Goal: Task Accomplishment & Management: Manage account settings

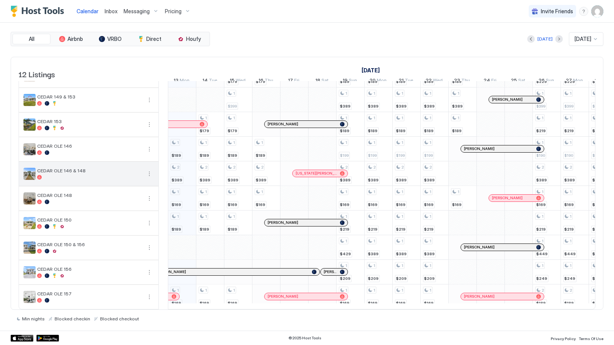
scroll to position [78, 0]
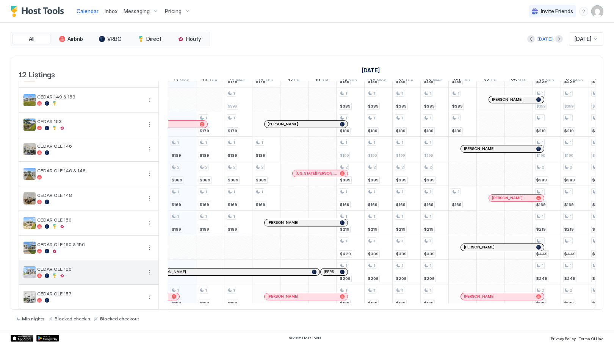
click at [146, 268] on button "More options" at bounding box center [149, 272] width 9 height 9
click at [132, 288] on span "Pricing" at bounding box center [126, 290] width 15 height 6
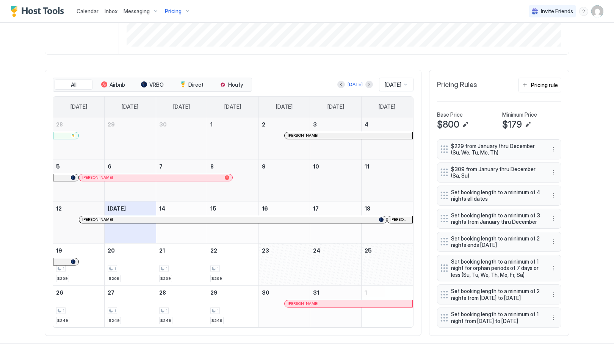
scroll to position [177, 0]
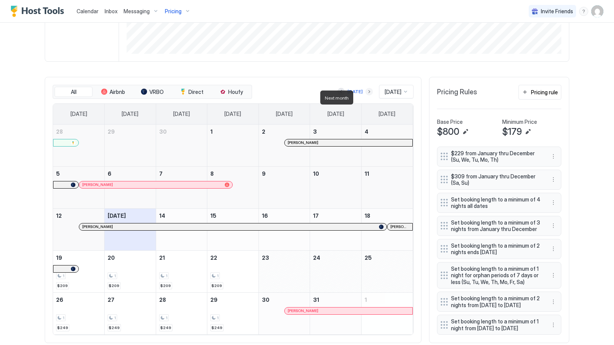
click at [365, 96] on button "Next month" at bounding box center [369, 92] width 8 height 8
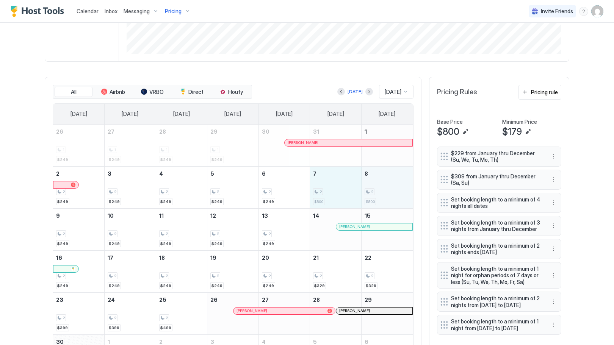
drag, startPoint x: 323, startPoint y: 193, endPoint x: 381, endPoint y: 194, distance: 58.8
click at [381, 194] on tr "2 2 $249 3 2 $249 4 2 $249 5 2 $249 6 2 $249 7 2 $800 8 2 $800" at bounding box center [233, 187] width 360 height 42
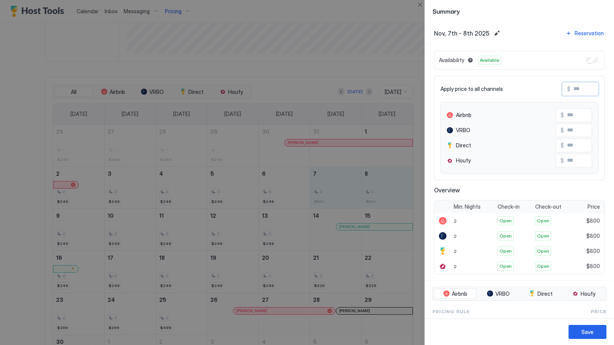
click at [573, 90] on input "Input Field" at bounding box center [600, 89] width 61 height 13
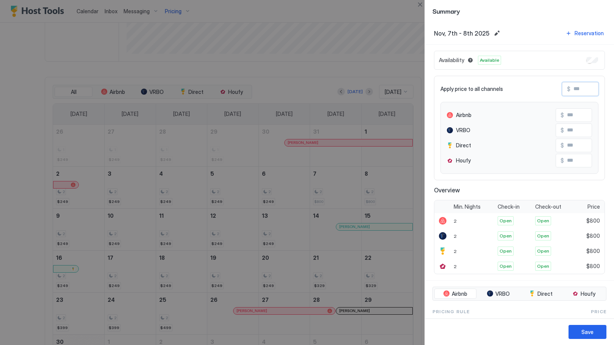
type input "*"
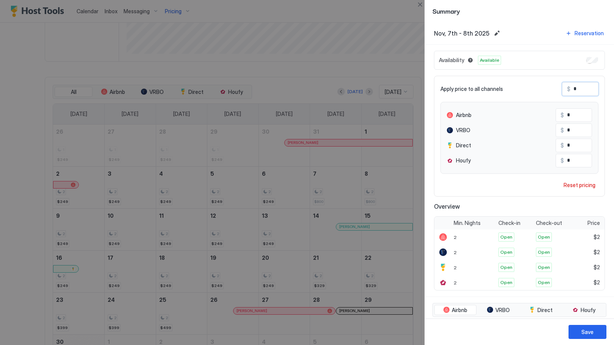
type input "**"
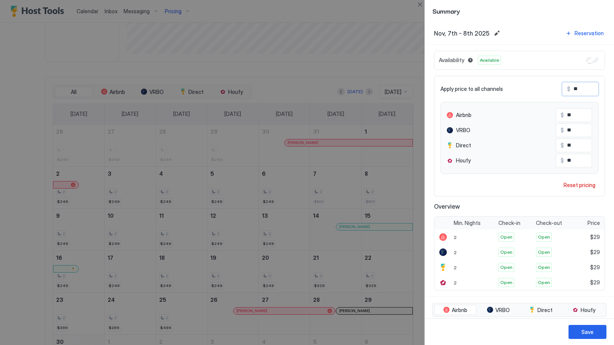
type input "***"
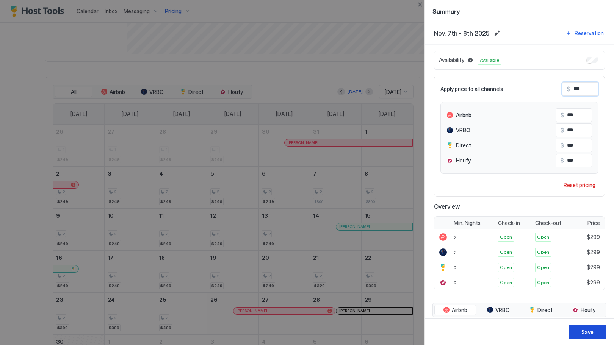
type input "***"
click at [585, 333] on div "Save" at bounding box center [587, 332] width 12 height 8
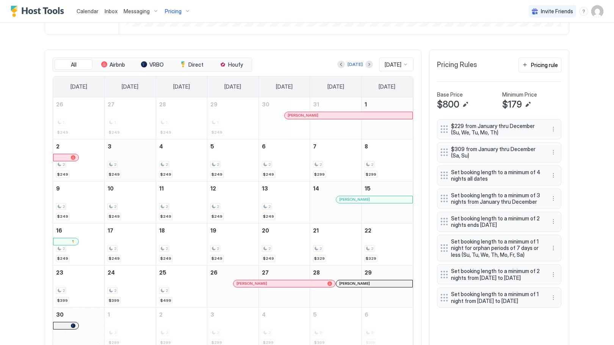
scroll to position [206, 0]
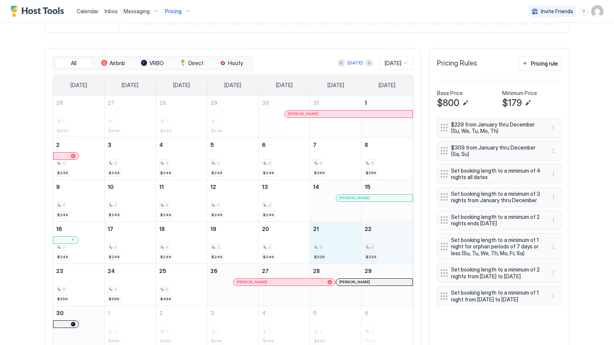
drag, startPoint x: 327, startPoint y: 263, endPoint x: 388, endPoint y: 263, distance: 60.6
click at [388, 263] on tr "16 2 $249 17 2 $249 18 2 $249 19 2 $249 20 2 $249 21 2 $329 22 2 $329" at bounding box center [233, 243] width 360 height 42
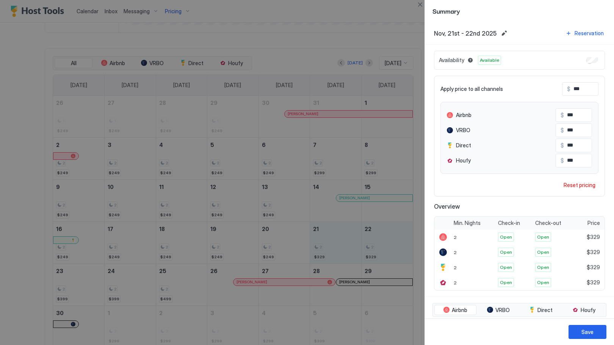
drag, startPoint x: 595, startPoint y: 86, endPoint x: 589, endPoint y: 89, distance: 7.3
click at [593, 87] on div "Apply price to all channels $ *** Airbnb $ *** VRBO $ *** Direct $ *** Houfy $ …" at bounding box center [519, 136] width 171 height 121
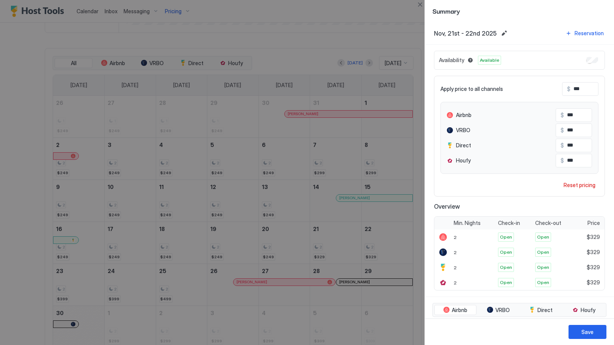
click at [577, 91] on input "***" at bounding box center [600, 89] width 61 height 13
type input "*"
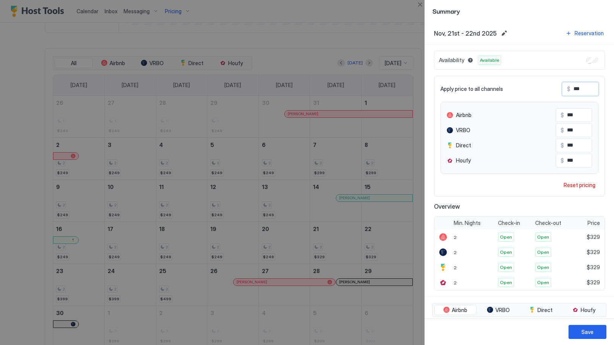
type input "*"
type input "**"
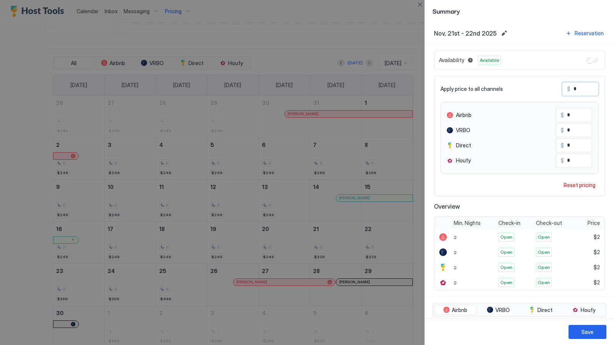
type input "**"
type input "***"
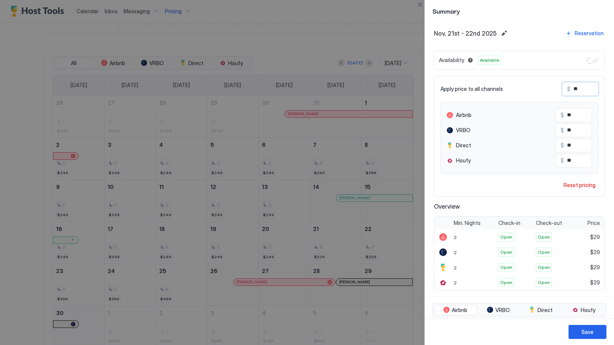
type input "***"
click at [585, 330] on div "Save" at bounding box center [587, 332] width 12 height 8
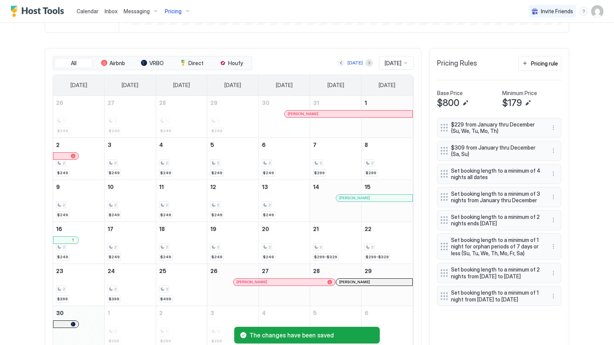
click at [337, 67] on button "Previous month" at bounding box center [341, 63] width 8 height 8
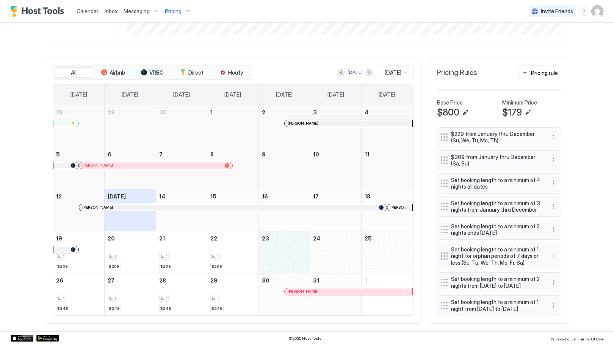
click at [279, 247] on div "October 23, 2025" at bounding box center [284, 253] width 51 height 42
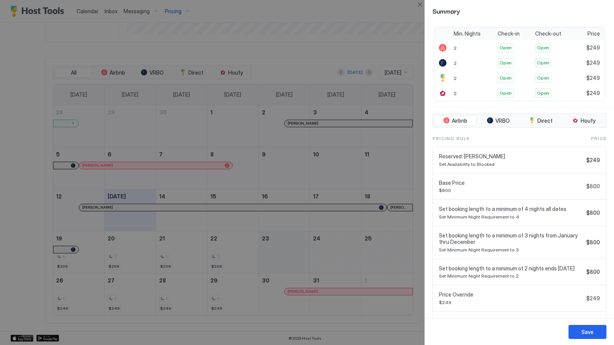
scroll to position [236, 0]
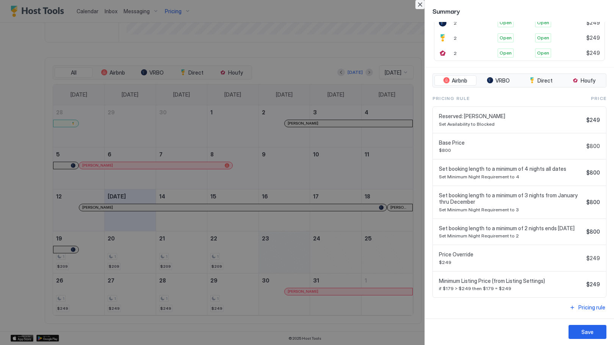
click at [421, 8] on button "Close" at bounding box center [419, 4] width 9 height 9
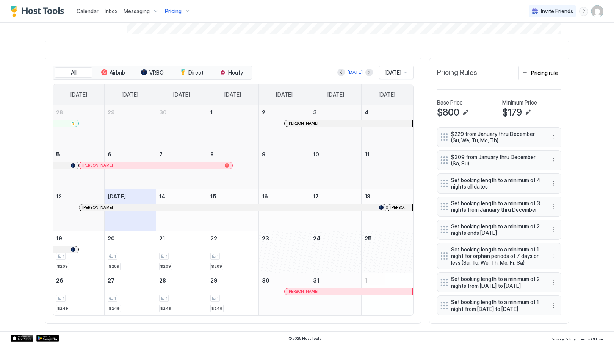
click at [185, 7] on div "Pricing" at bounding box center [178, 11] width 32 height 13
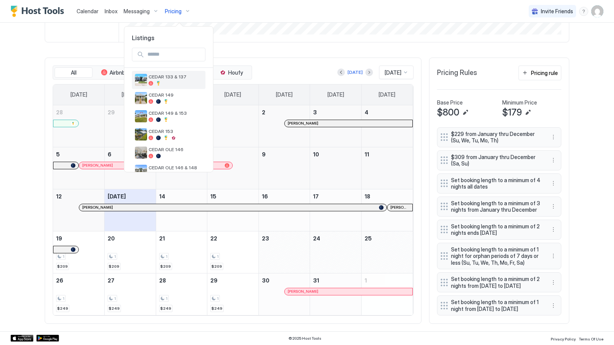
scroll to position [114, 0]
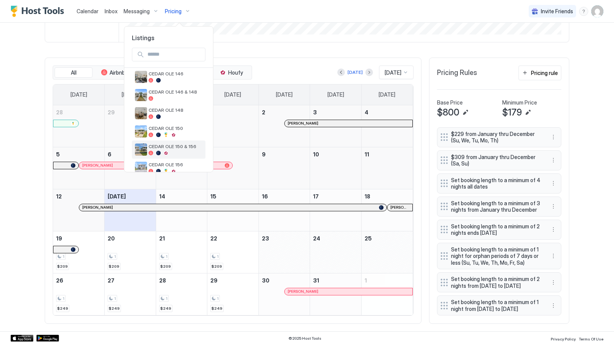
click at [180, 147] on span "CEDAR OLE 150 & 156" at bounding box center [176, 147] width 54 height 6
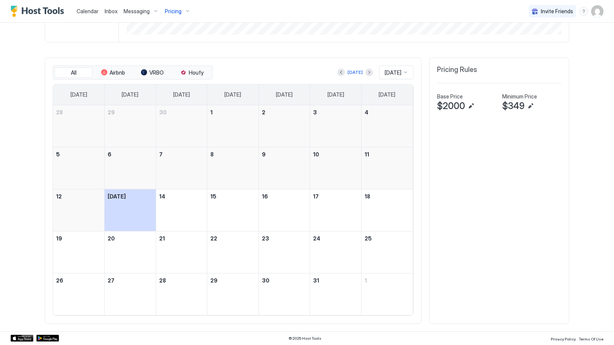
scroll to position [206, 0]
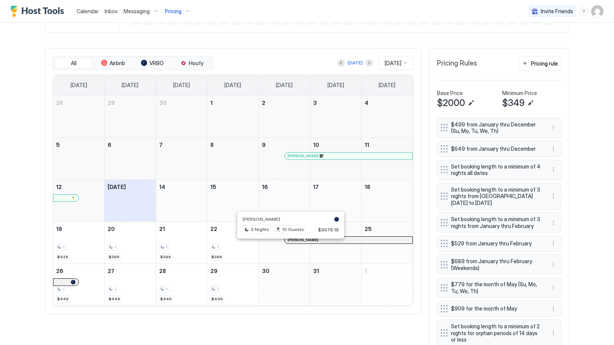
click at [288, 243] on div at bounding box center [290, 240] width 6 height 6
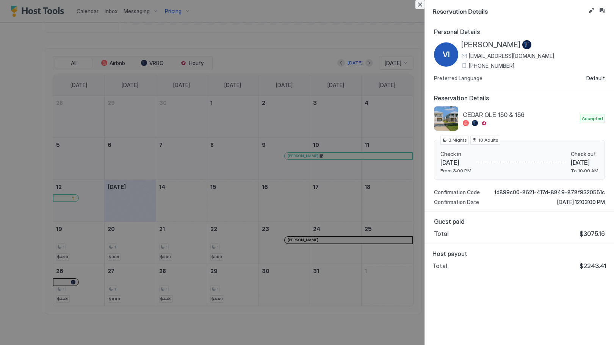
click at [423, 6] on button "Close" at bounding box center [419, 4] width 9 height 9
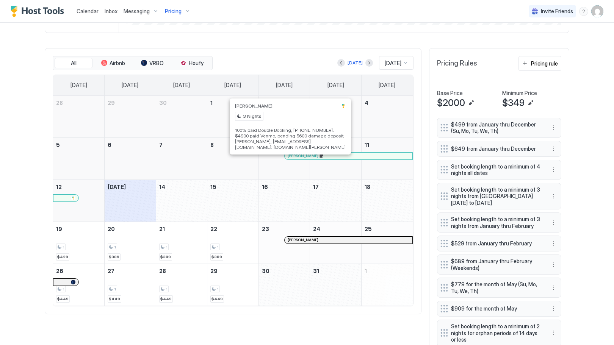
click at [290, 159] on div at bounding box center [293, 156] width 6 height 6
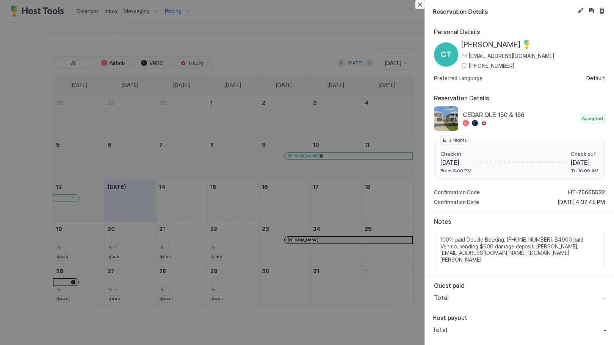
click at [418, 6] on button "Close" at bounding box center [419, 4] width 9 height 9
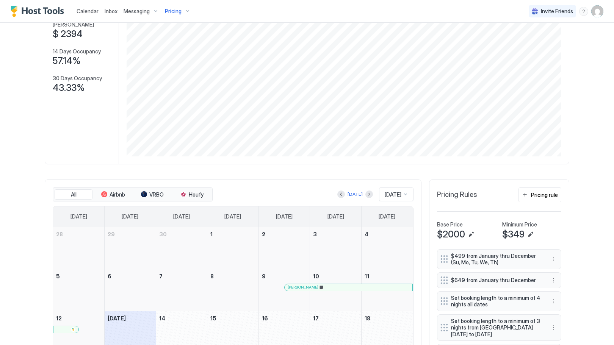
scroll to position [7, 0]
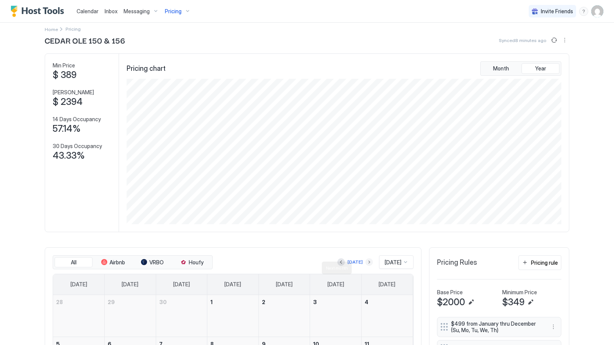
click at [365, 266] on button "Next month" at bounding box center [369, 262] width 8 height 8
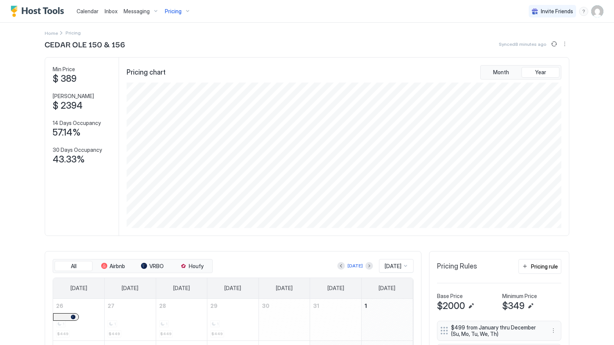
scroll to position [0, 0]
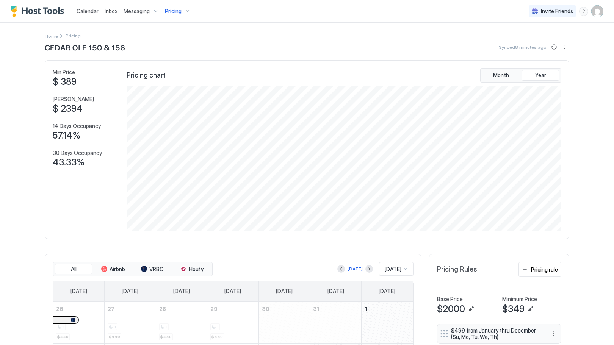
click at [179, 14] on div "Pricing" at bounding box center [178, 11] width 32 height 13
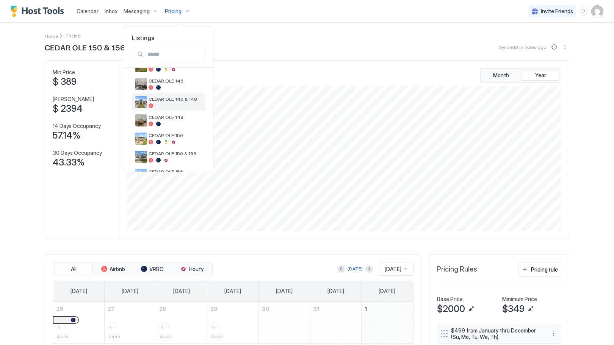
scroll to position [114, 0]
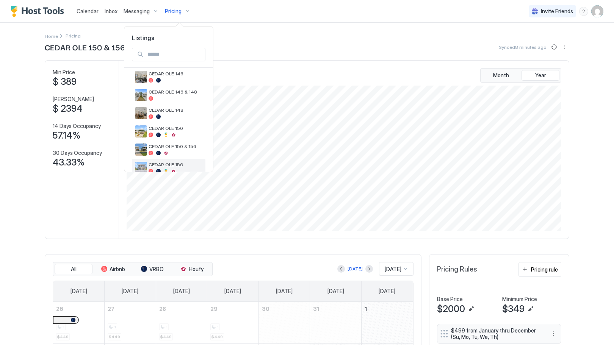
click at [176, 161] on div "CEDAR OLE 156" at bounding box center [169, 168] width 74 height 18
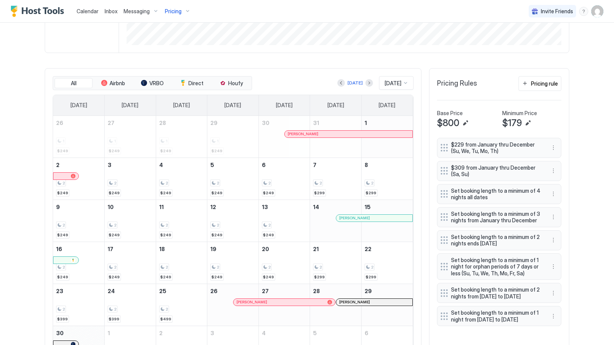
scroll to position [152, 0]
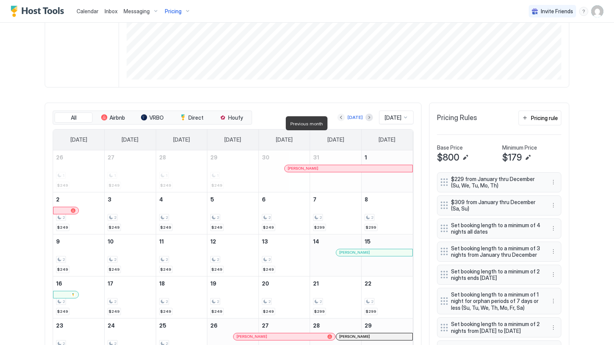
click at [337, 121] on button "Previous month" at bounding box center [341, 118] width 8 height 8
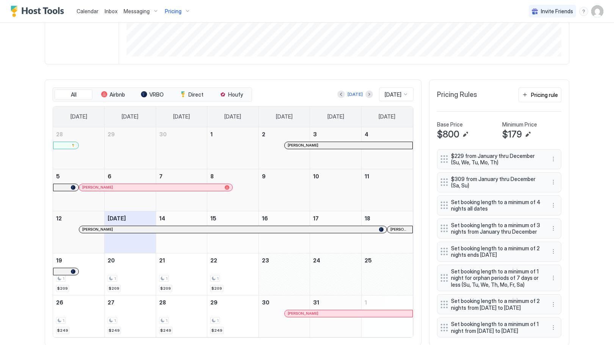
scroll to position [189, 0]
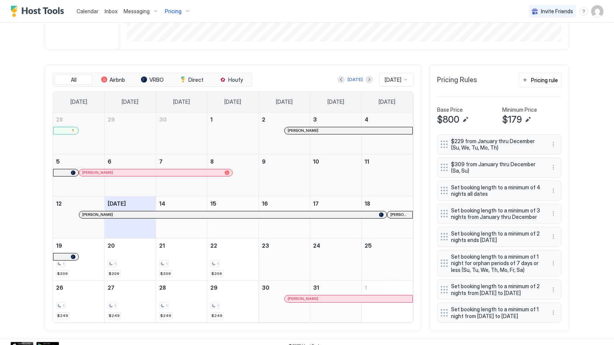
click at [272, 169] on link "9" at bounding box center [284, 162] width 51 height 14
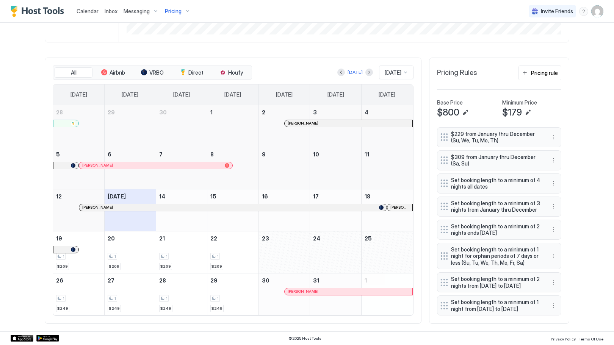
scroll to position [215, 0]
click at [277, 243] on div "October 23, 2025" at bounding box center [284, 253] width 51 height 42
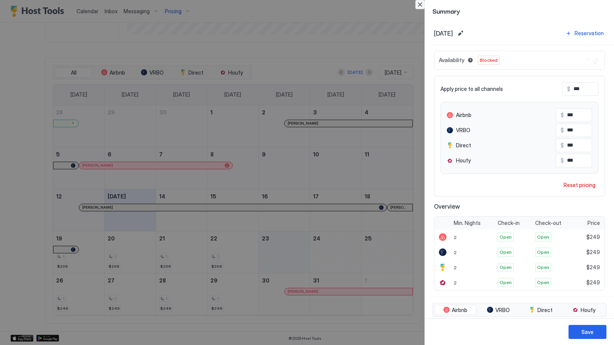
click at [419, 5] on button "Close" at bounding box center [419, 4] width 9 height 9
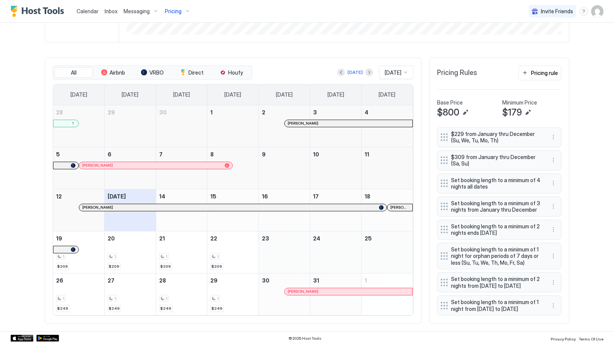
click at [113, 13] on span "Inbox" at bounding box center [111, 11] width 13 height 6
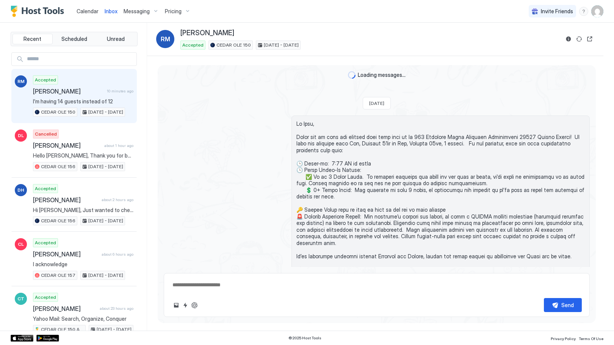
scroll to position [476, 0]
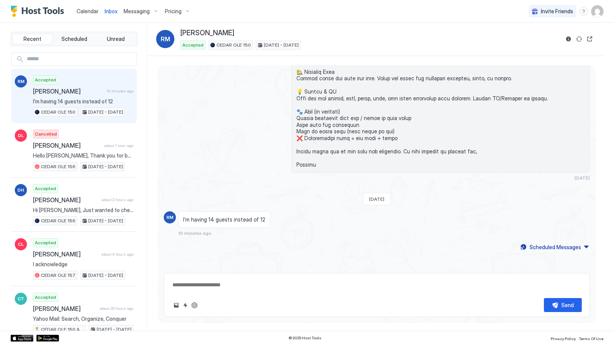
click at [76, 97] on div "Accepted [PERSON_NAME] 10 minutes ago I’m having 14 guests instead of 12 CEDAR …" at bounding box center [83, 96] width 100 height 42
type textarea "*"
